Goal: Use online tool/utility: Utilize a website feature to perform a specific function

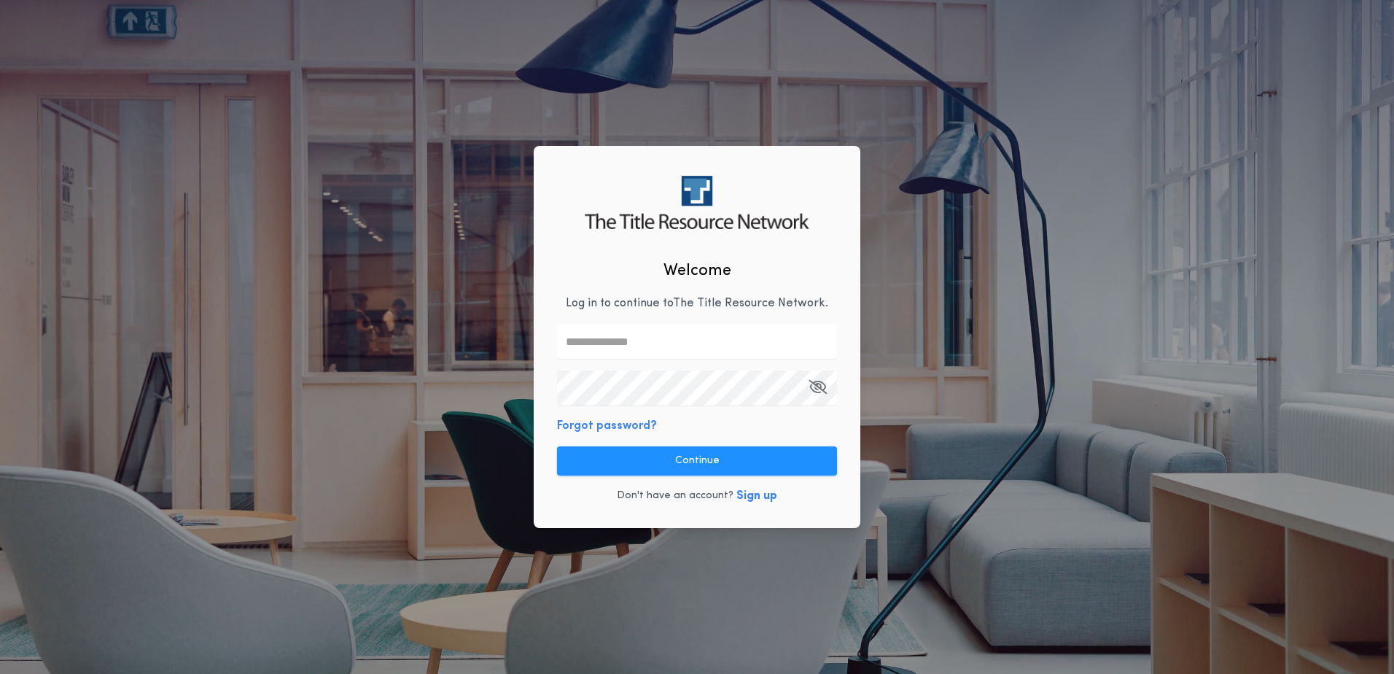
click at [668, 342] on input "text" at bounding box center [697, 341] width 280 height 35
type input "**********"
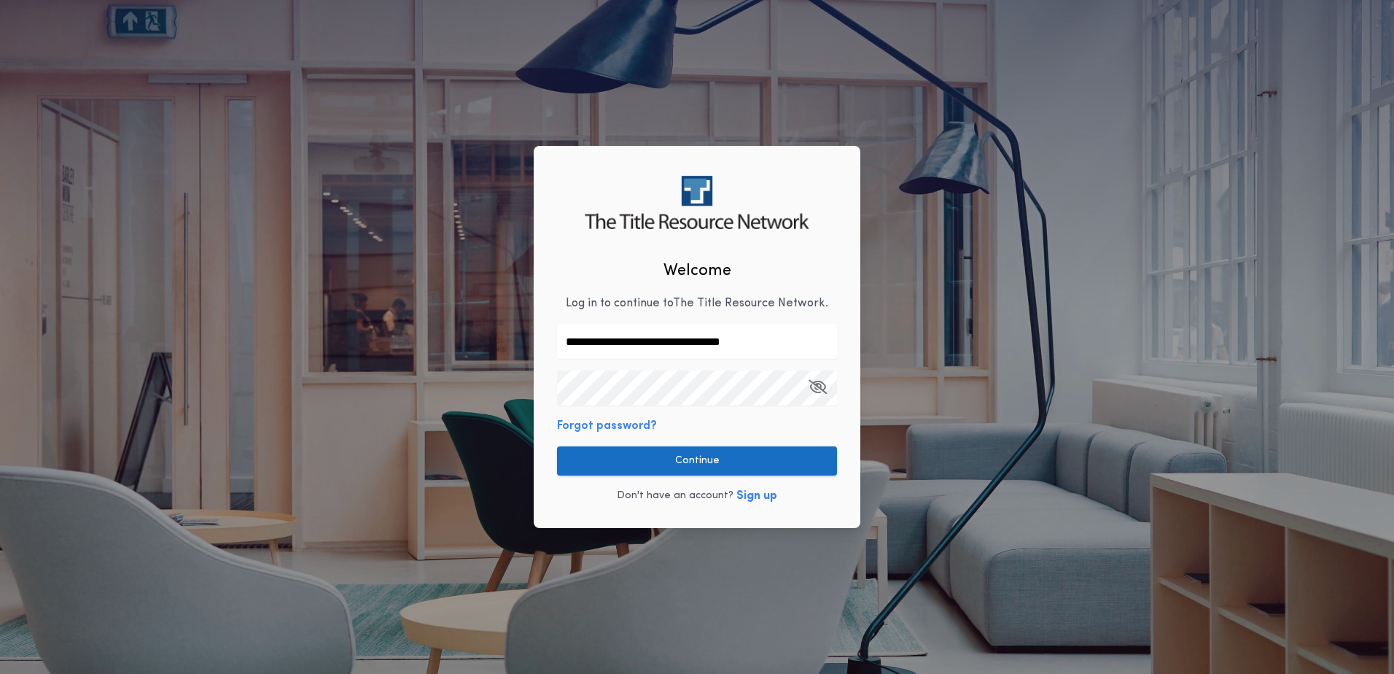
click at [691, 469] on button "Continue" at bounding box center [697, 460] width 280 height 29
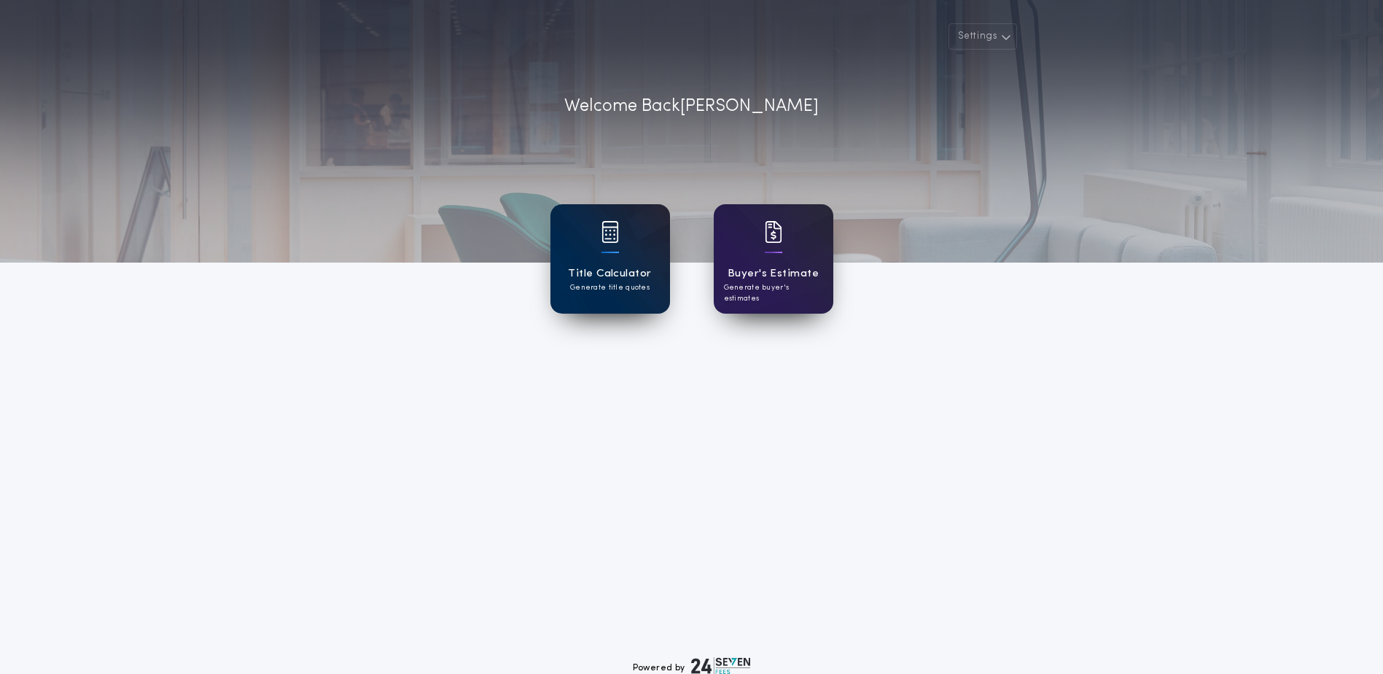
click at [631, 279] on h1 "Title Calculator" at bounding box center [609, 273] width 83 height 17
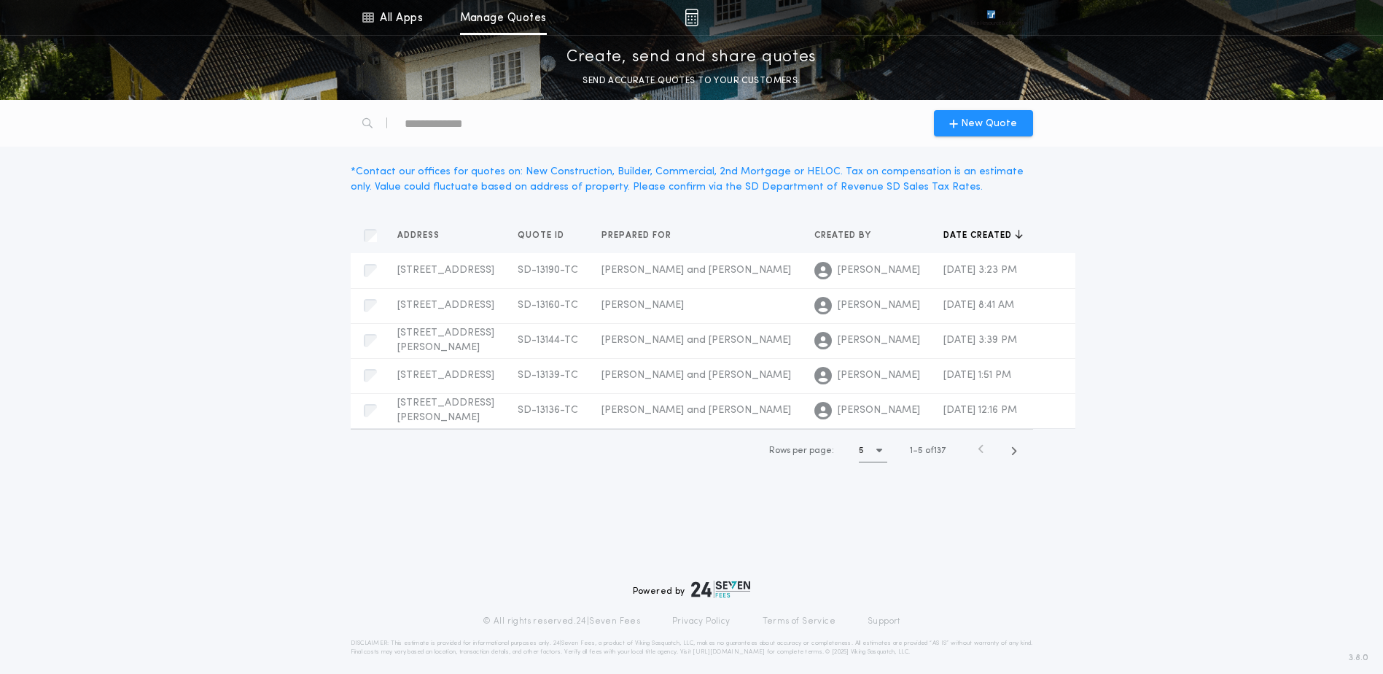
click at [882, 462] on div "5" at bounding box center [873, 450] width 28 height 23
click at [879, 540] on div "15 15" at bounding box center [876, 522] width 34 height 35
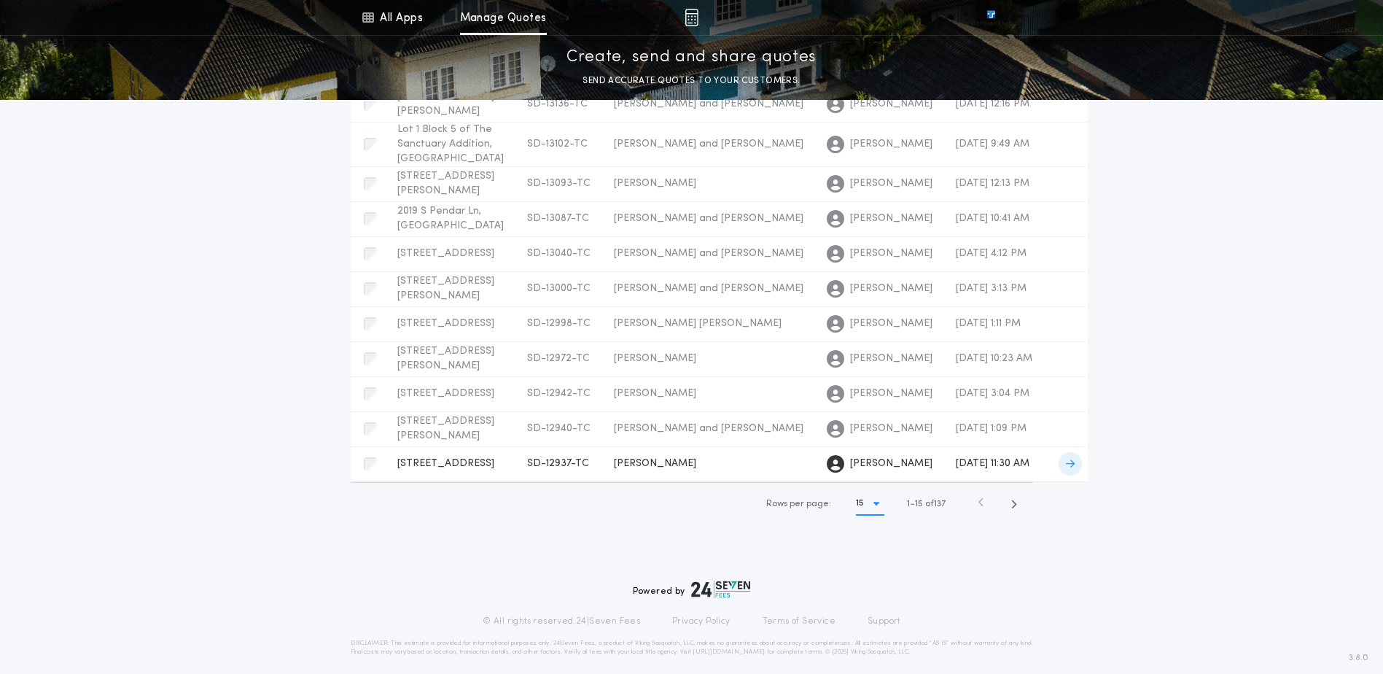
scroll to position [583, 0]
click at [1011, 506] on icon "button" at bounding box center [1014, 504] width 7 height 11
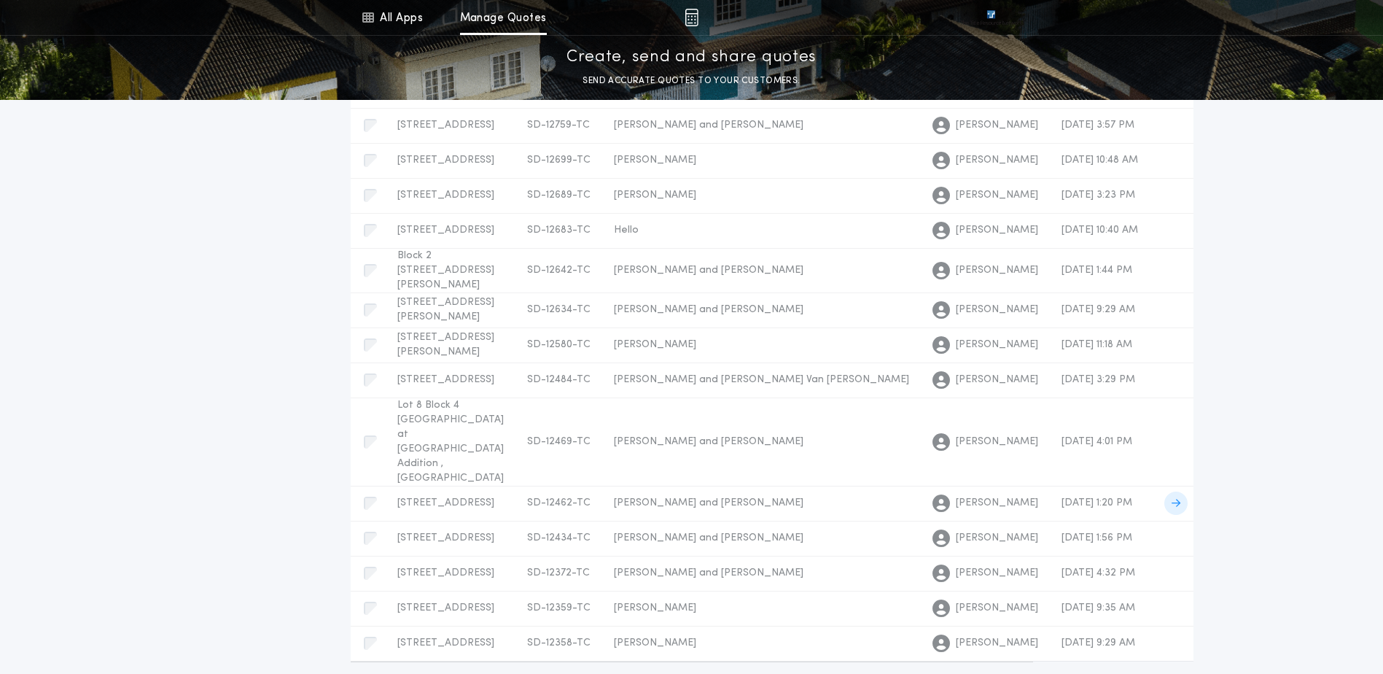
scroll to position [161, 0]
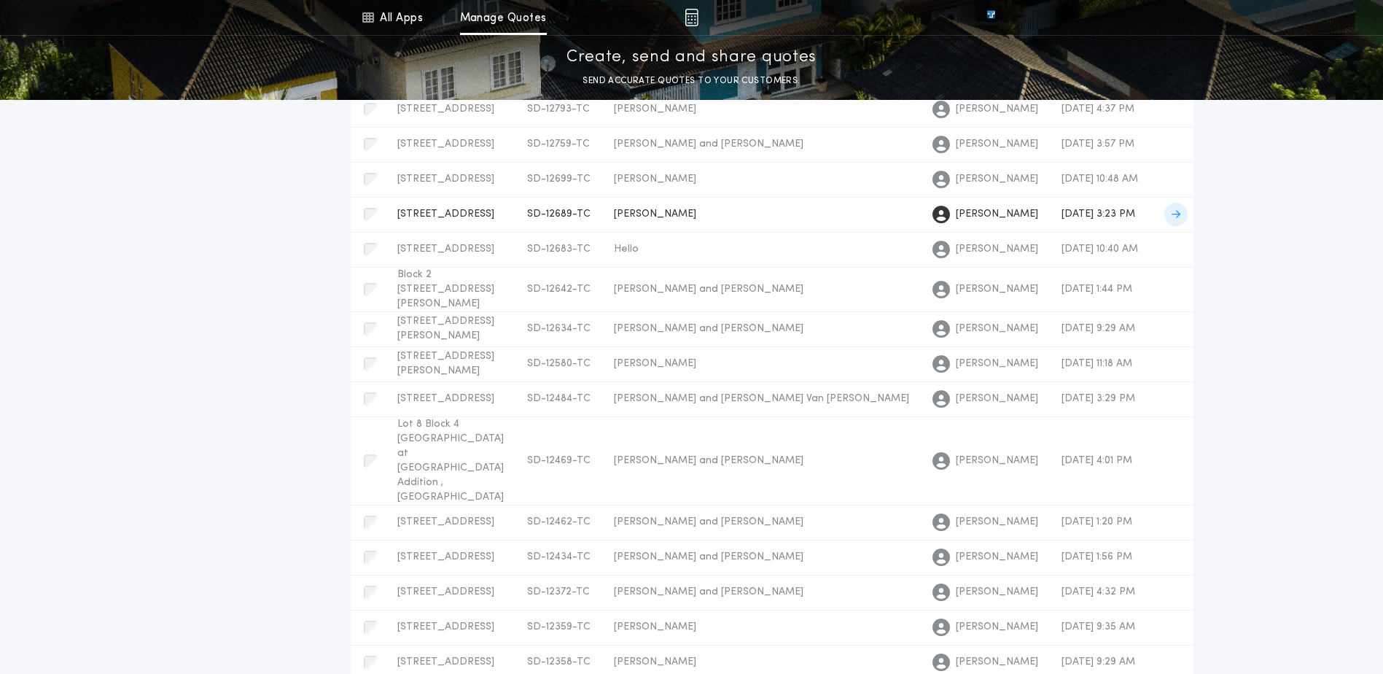
click at [634, 232] on td "[PERSON_NAME]" at bounding box center [761, 214] width 319 height 35
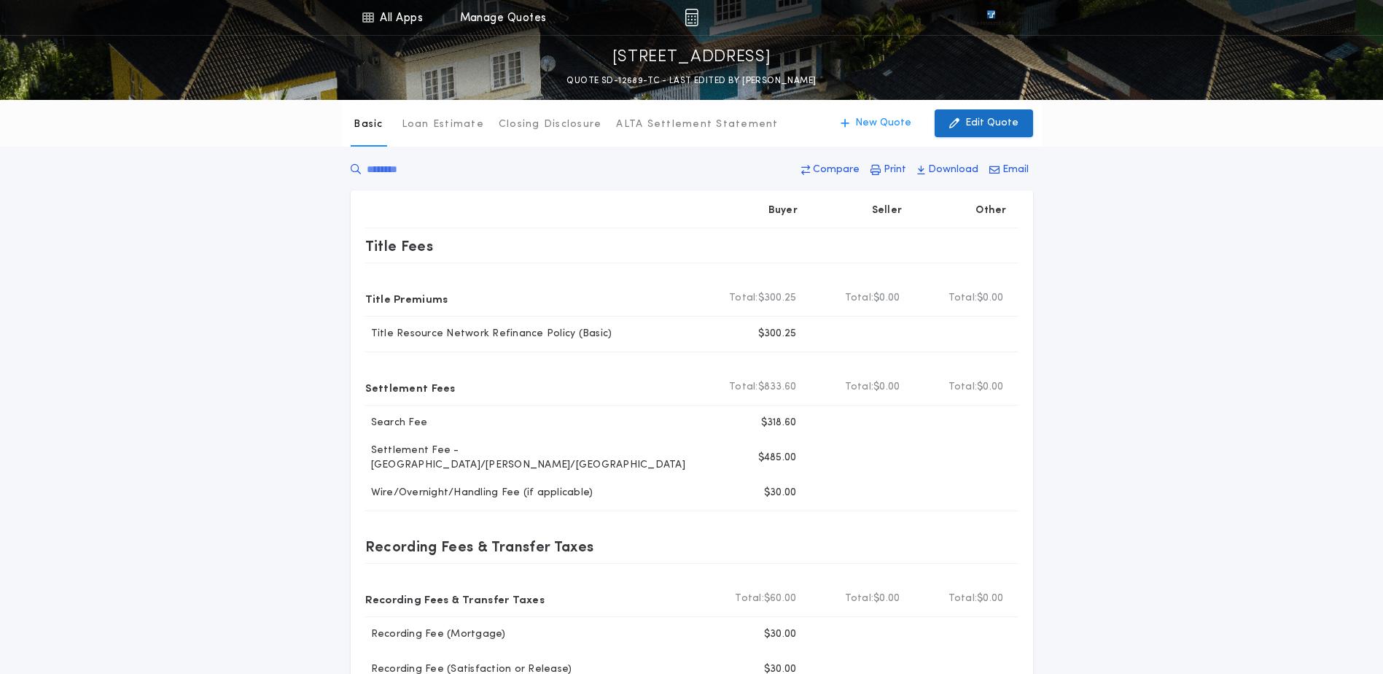
click at [963, 131] on button "Edit Quote" at bounding box center [984, 123] width 98 height 28
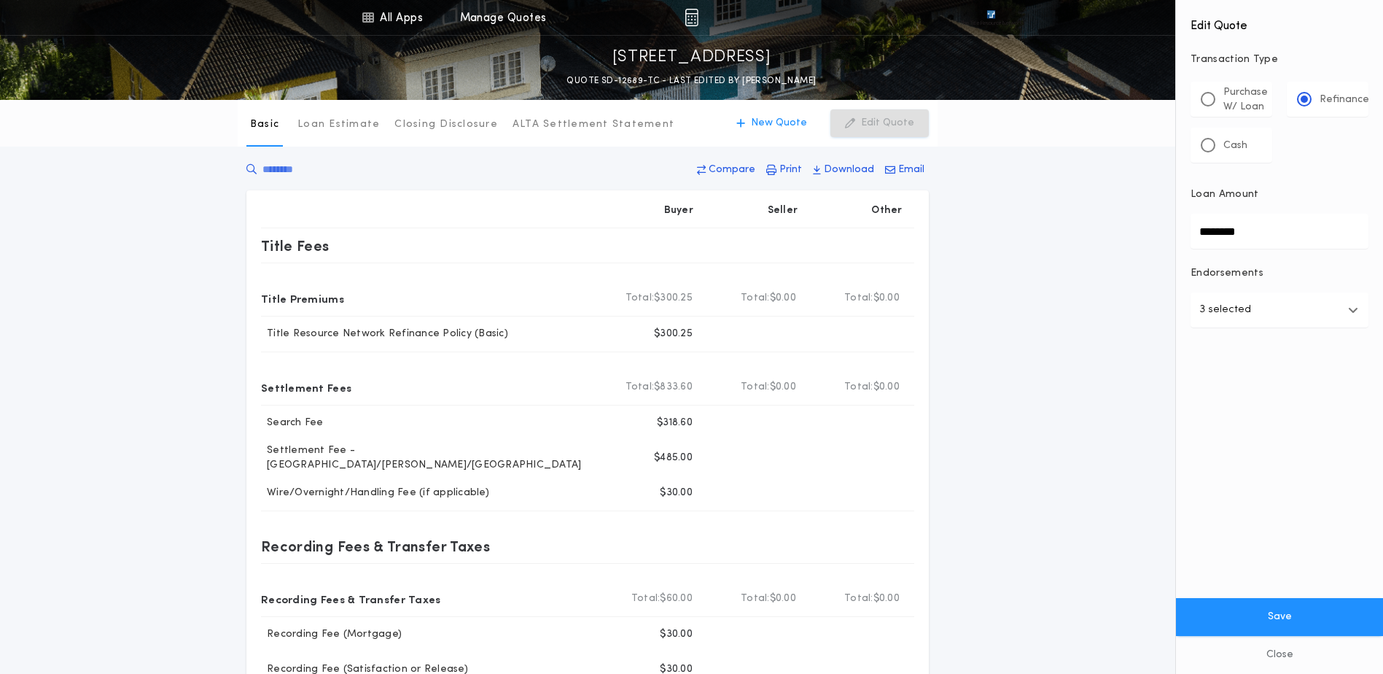
drag, startPoint x: 1267, startPoint y: 236, endPoint x: 1062, endPoint y: 242, distance: 205.7
click at [1078, 242] on div "All Apps Title Calculator Buyer's Estimate Menu All Apps Manage Quotes [STREET_…" at bounding box center [691, 484] width 1383 height 969
type input "********"
click at [1287, 617] on button "Save" at bounding box center [1279, 617] width 207 height 38
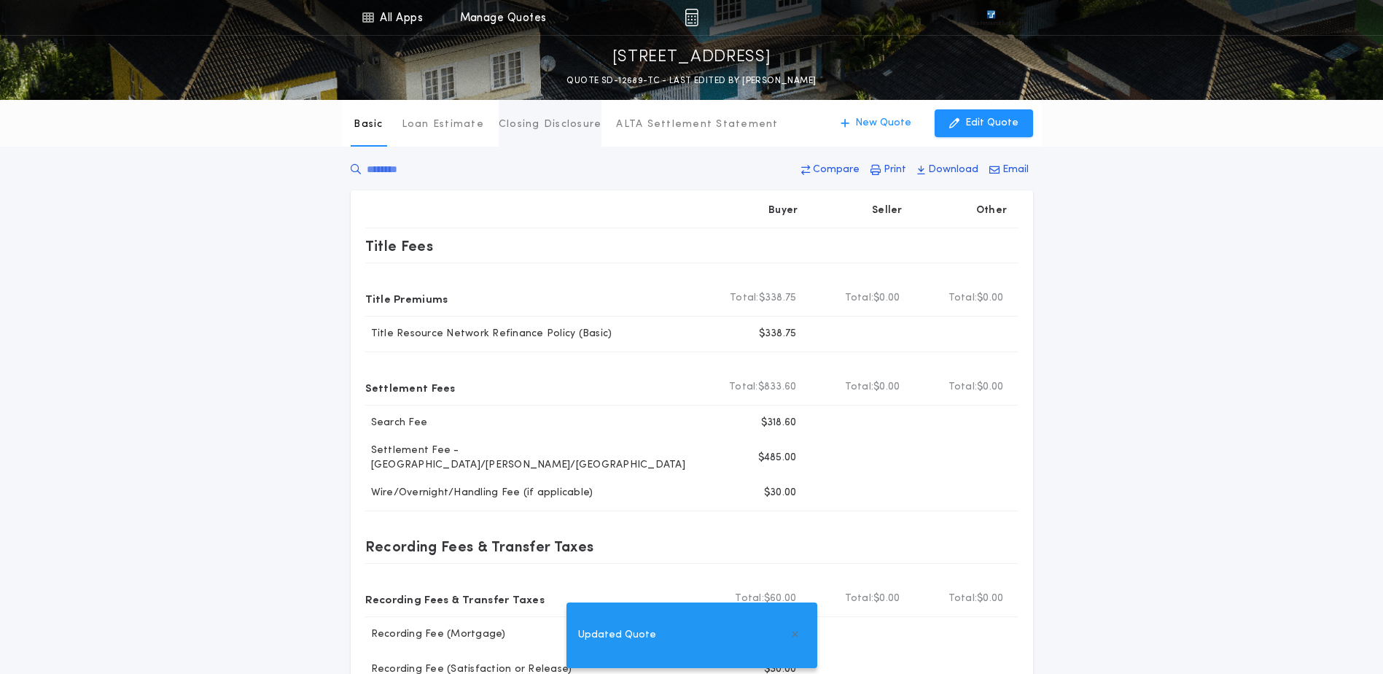
click at [515, 120] on p "Closing Disclosure" at bounding box center [551, 124] width 104 height 15
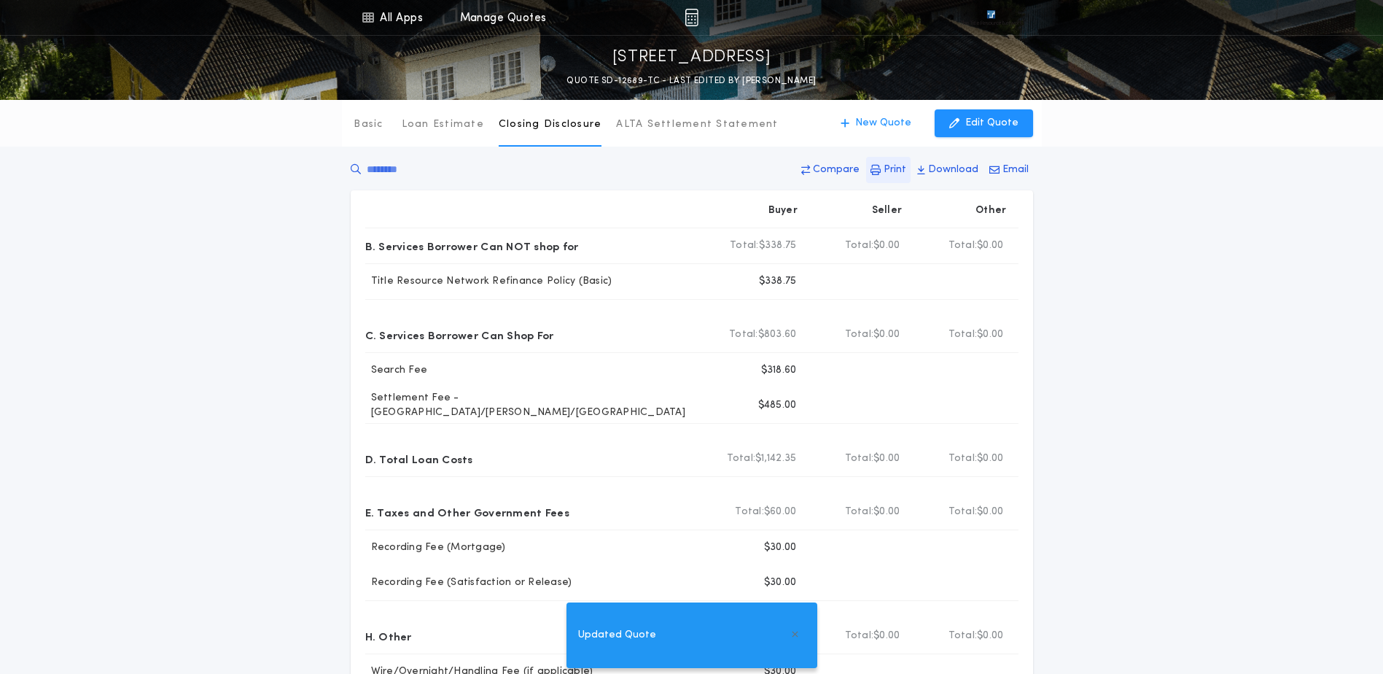
click at [899, 168] on p "Print" at bounding box center [895, 170] width 23 height 15
